Goal: Task Accomplishment & Management: Complete application form

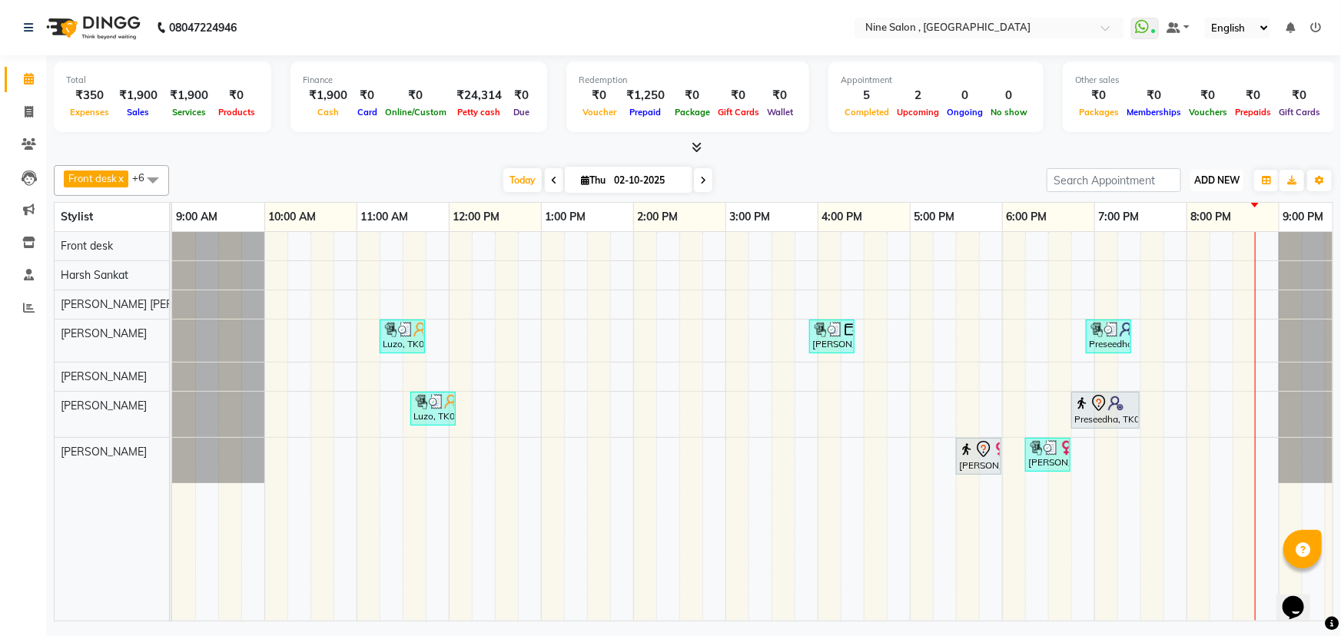
click at [1213, 176] on span "ADD NEW" at bounding box center [1216, 180] width 45 height 12
click at [1195, 246] on link "Add Expense" at bounding box center [1182, 249] width 121 height 20
select select "6443"
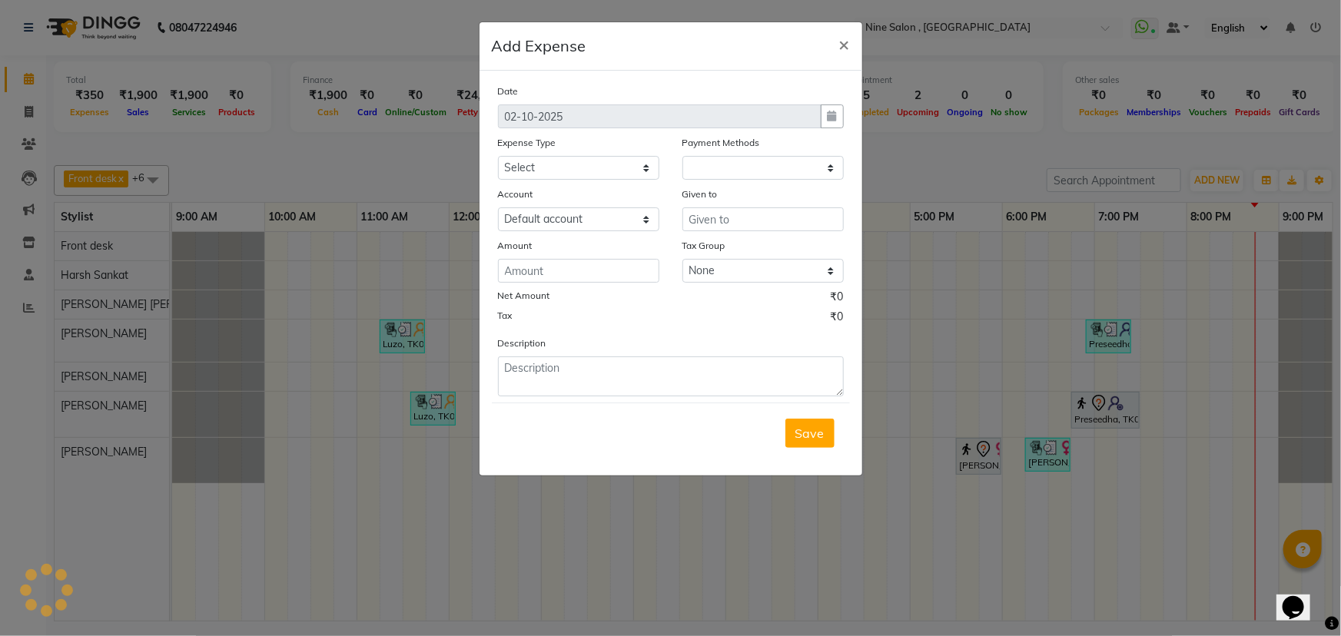
select select "1"
select select "6442"
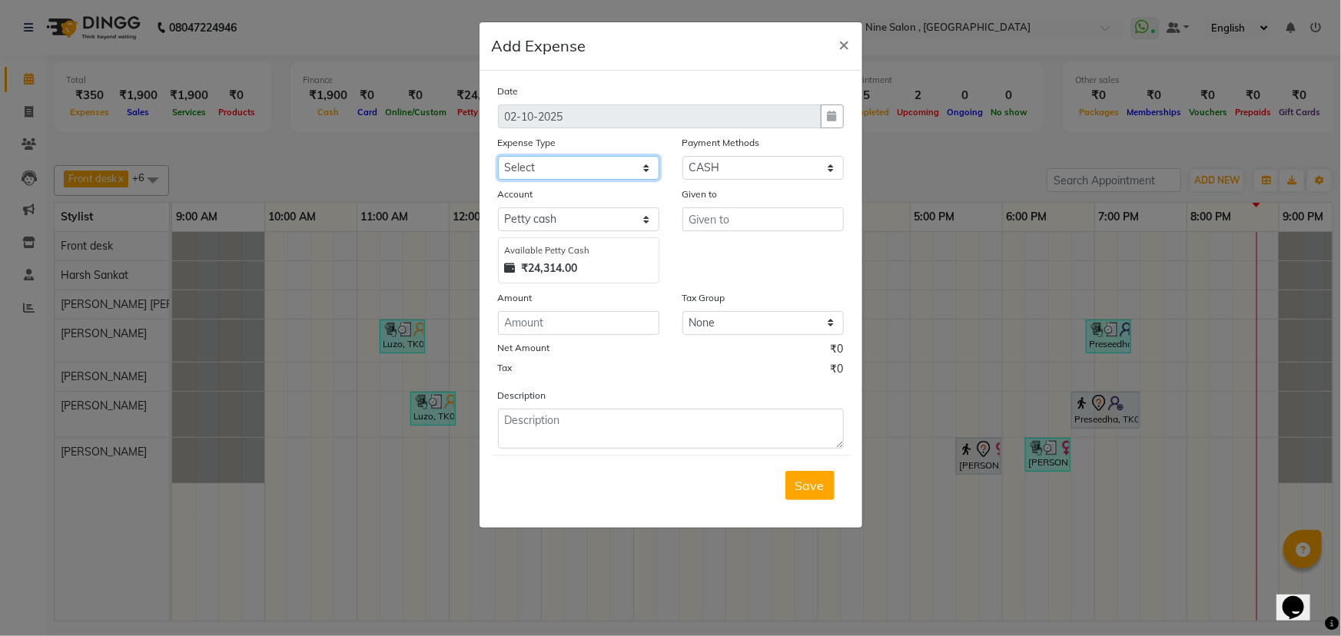
click at [584, 173] on select "Select advance salary Advance Salary Bank charges beauty palace Car maintenance…" at bounding box center [578, 168] width 161 height 24
select select "21227"
click at [498, 157] on select "Select advance salary Advance Salary Bank charges beauty palace Car maintenance…" at bounding box center [578, 168] width 161 height 24
click at [711, 216] on input "text" at bounding box center [762, 219] width 161 height 24
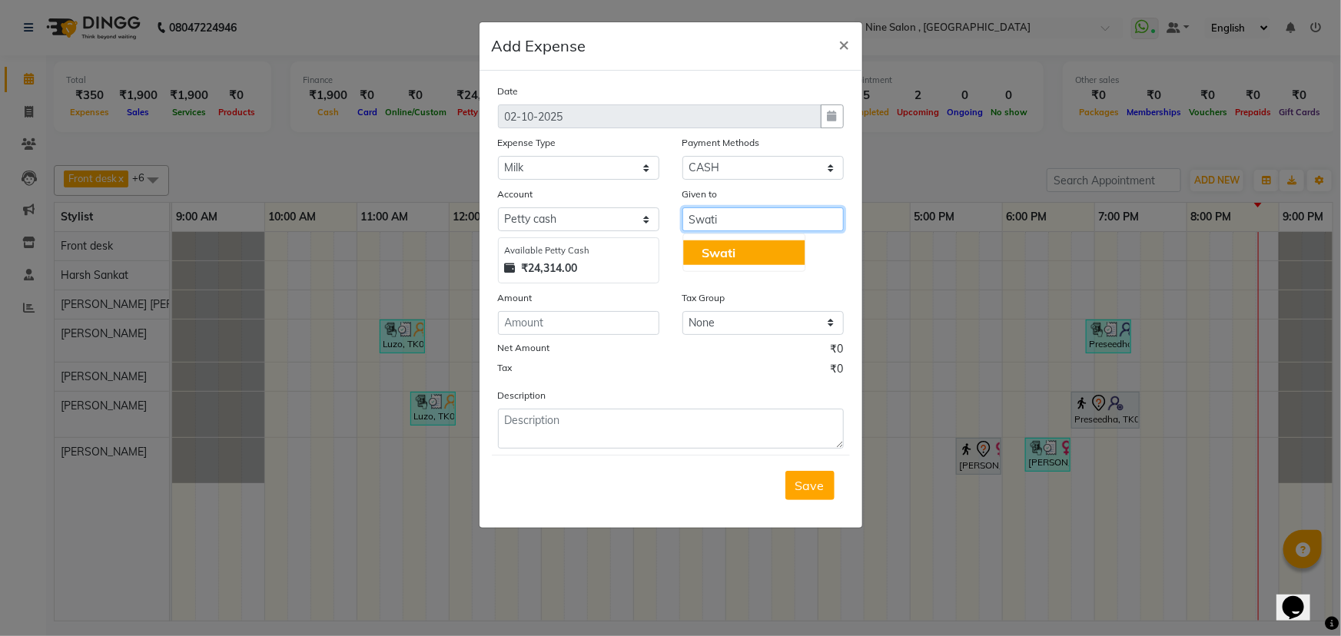
click at [780, 260] on button "Swati" at bounding box center [743, 252] width 121 height 25
type input "Swati"
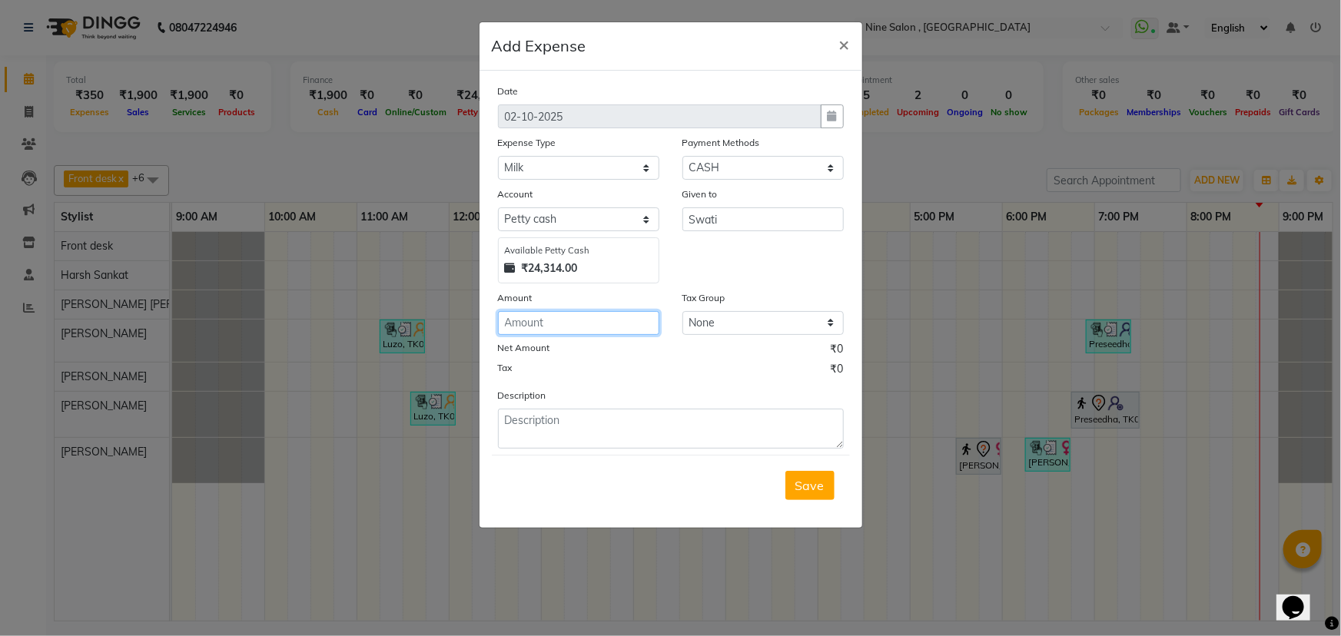
click at [551, 327] on input "number" at bounding box center [578, 323] width 161 height 24
type input "60"
click at [798, 491] on span "Save" at bounding box center [809, 485] width 29 height 15
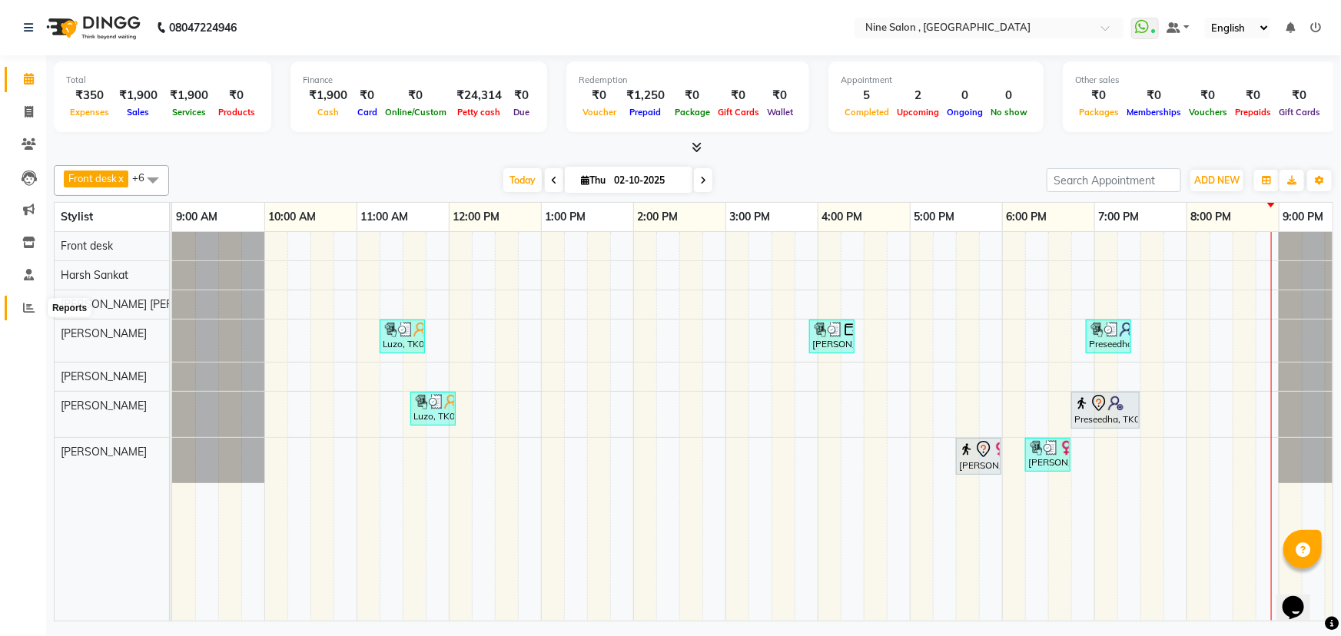
click at [25, 310] on icon at bounding box center [29, 308] width 12 height 12
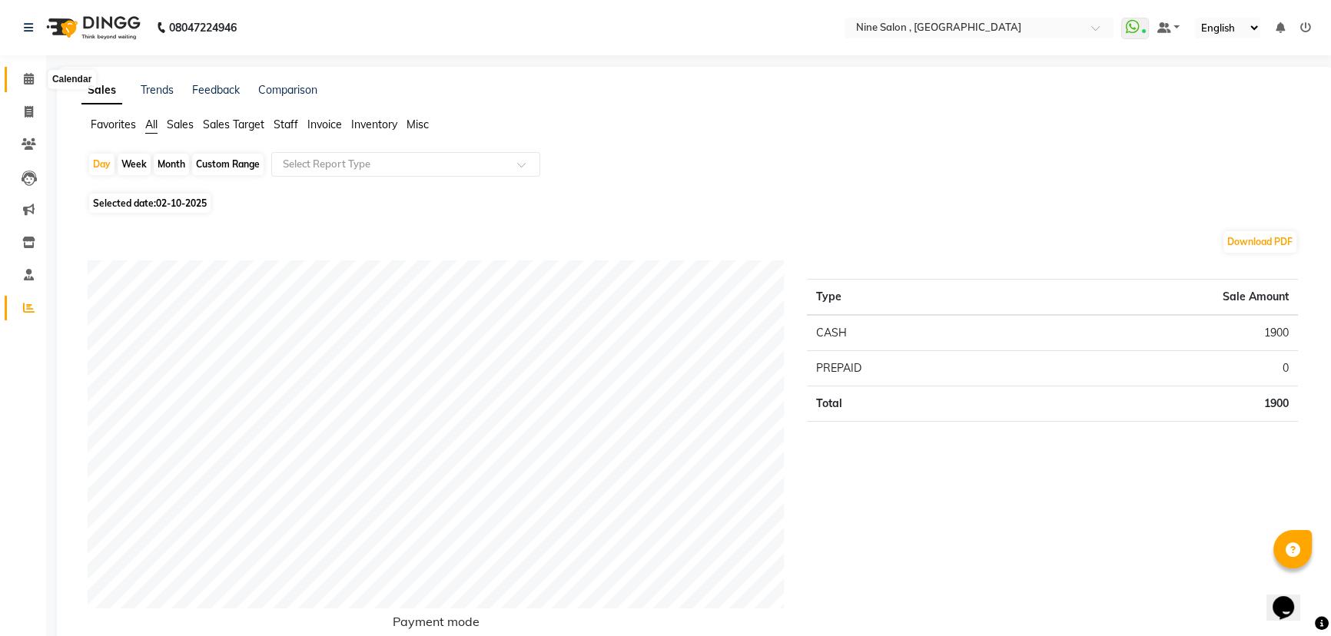
click at [29, 80] on icon at bounding box center [29, 79] width 10 height 12
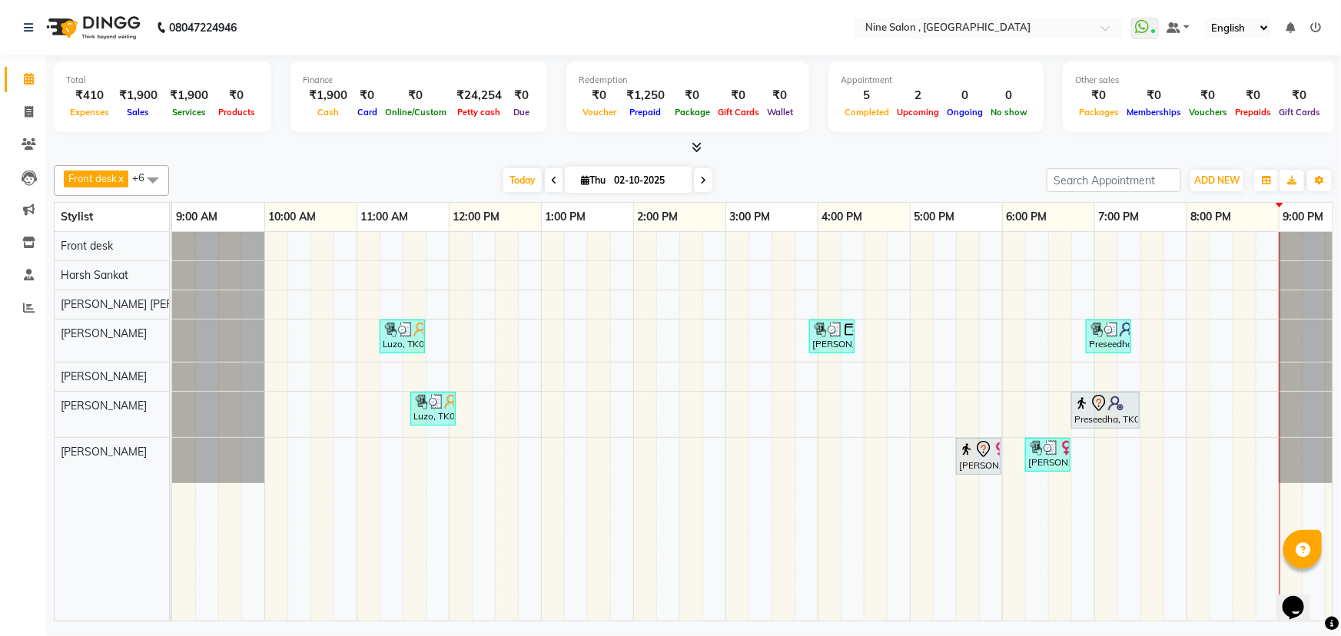
click at [1320, 28] on icon at bounding box center [1315, 27] width 11 height 11
